Goal: Information Seeking & Learning: Learn about a topic

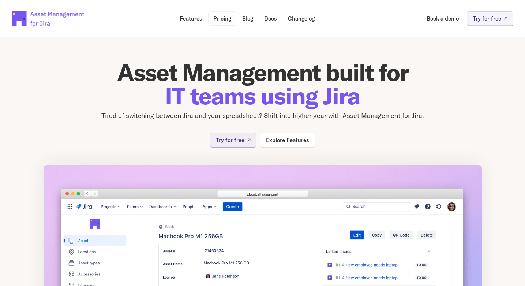
click at [223, 20] on p "Pricing" at bounding box center [222, 18] width 18 height 5
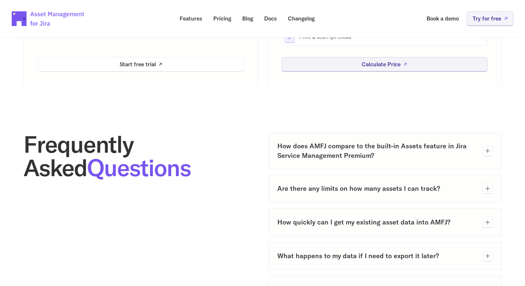
scroll to position [285, 0]
click at [477, 154] on div "How does AMFJ compare to the built-in Assets feature in Jira Service Management…" at bounding box center [386, 150] width 216 height 18
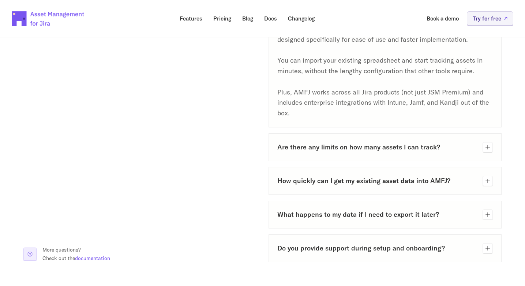
scroll to position [427, 0]
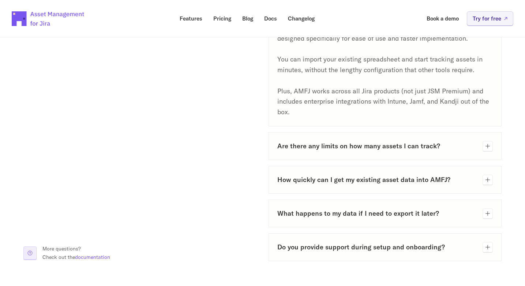
click at [430, 149] on h3 "Are there any limits on how many assets I can track?" at bounding box center [378, 145] width 200 height 9
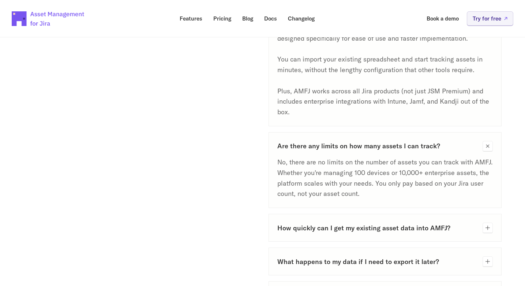
click at [455, 149] on h3 "Are there any limits on how many assets I can track?" at bounding box center [378, 145] width 200 height 9
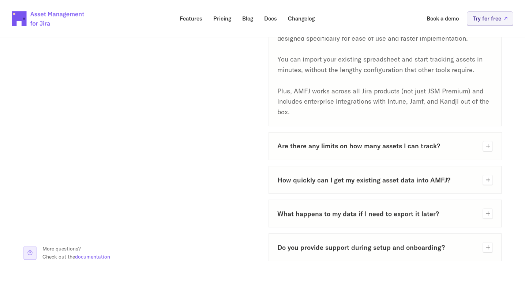
click at [403, 182] on h3 "How quickly can I get my existing asset data into AMFJ?" at bounding box center [378, 179] width 200 height 9
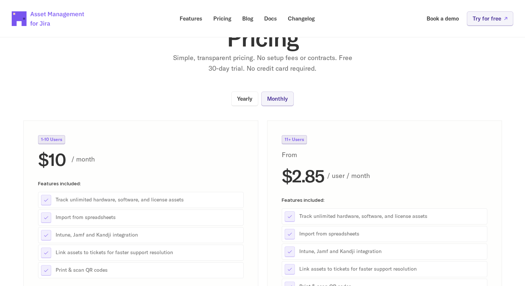
scroll to position [0, 0]
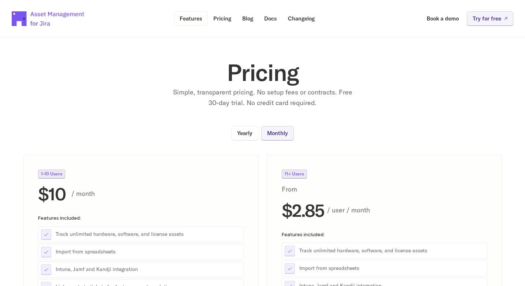
click at [192, 18] on p "Features" at bounding box center [191, 18] width 23 height 5
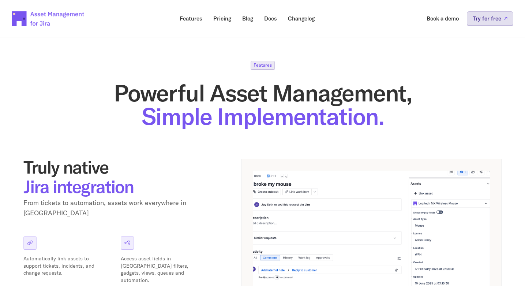
click at [484, 21] on p "Try for free" at bounding box center [487, 18] width 29 height 5
